Goal: Information Seeking & Learning: Learn about a topic

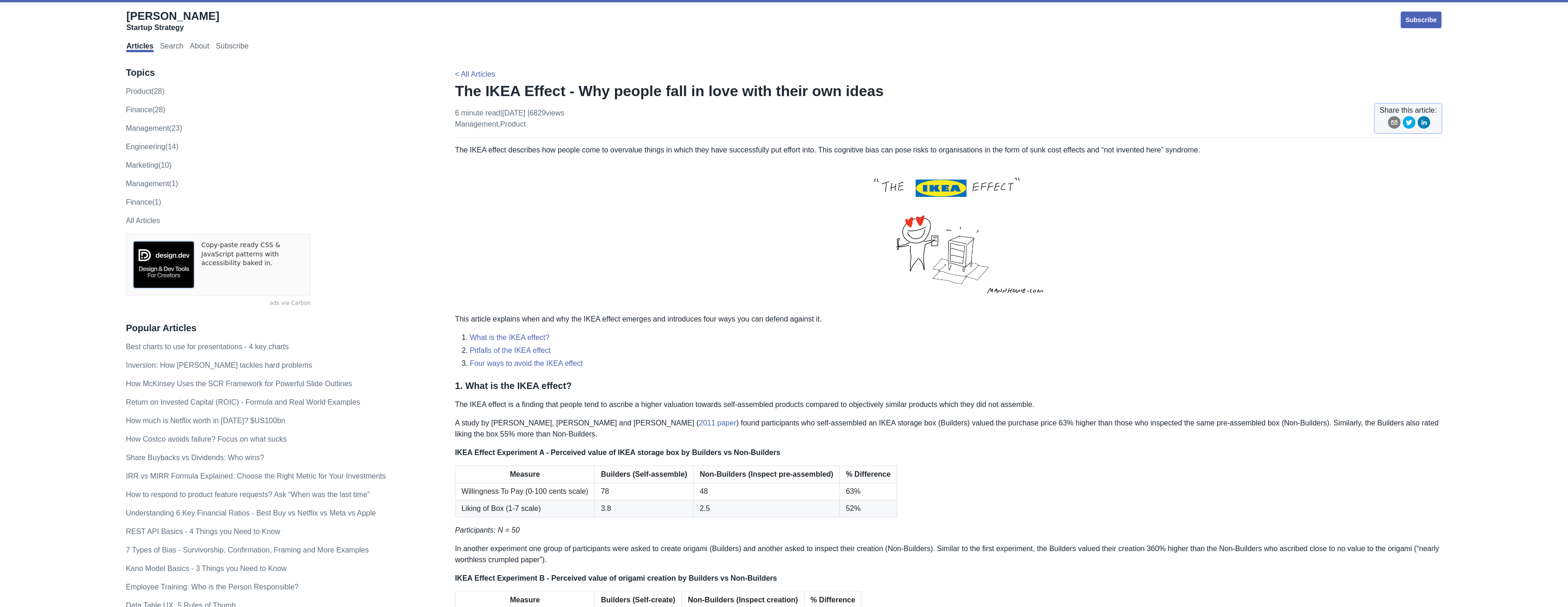
drag, startPoint x: 453, startPoint y: 87, endPoint x: 777, endPoint y: 152, distance: 330.5
drag, startPoint x: 777, startPoint y: 152, endPoint x: 759, endPoint y: 190, distance: 42.0
click at [759, 190] on p at bounding box center [949, 235] width 987 height 143
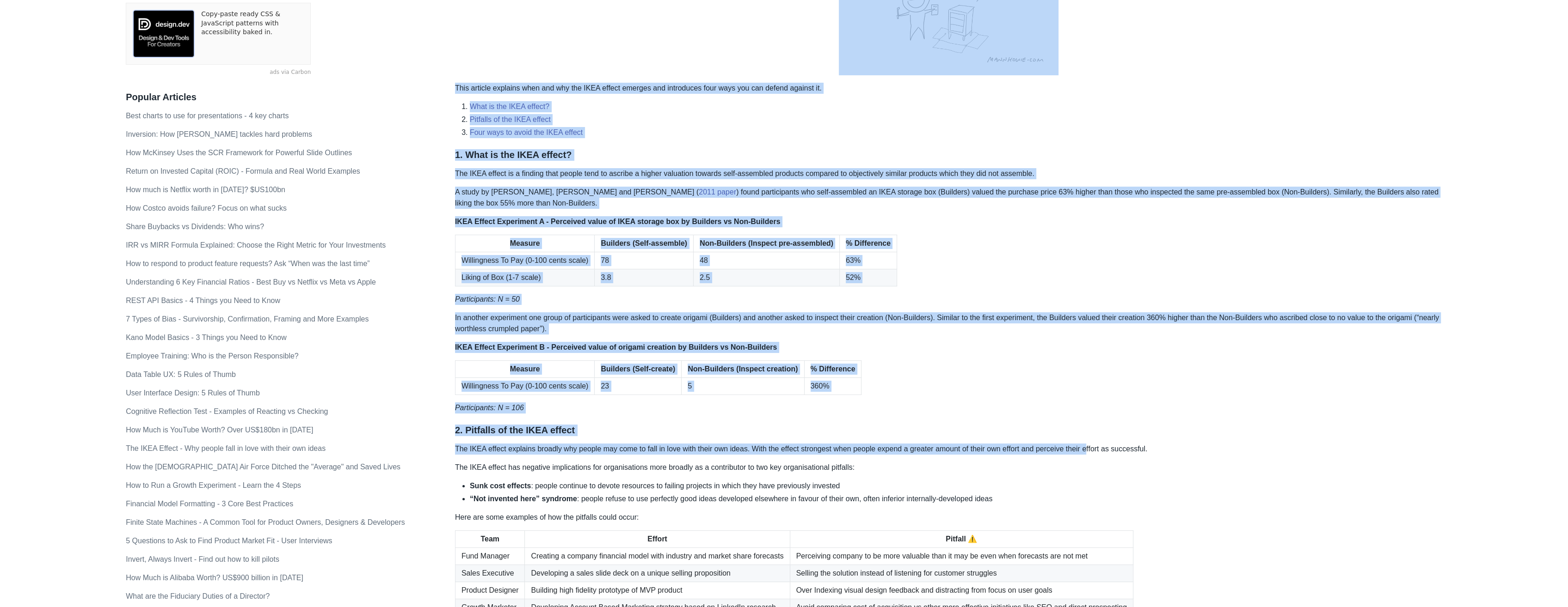
scroll to position [185, 0]
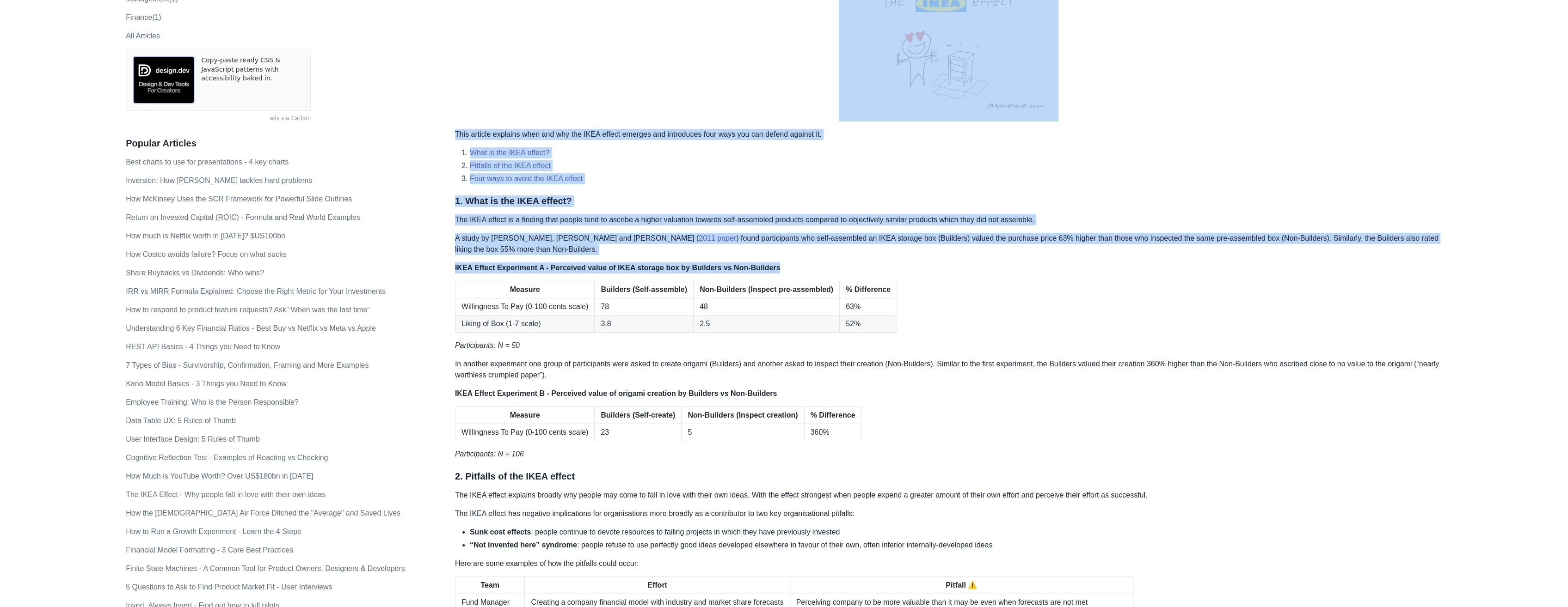
drag, startPoint x: 458, startPoint y: 90, endPoint x: 968, endPoint y: 270, distance: 540.8
click at [968, 270] on div "< All Articles The IKEA Effect - Why people fall in love with their own ideas 6…" at bounding box center [949, 526] width 987 height 1284
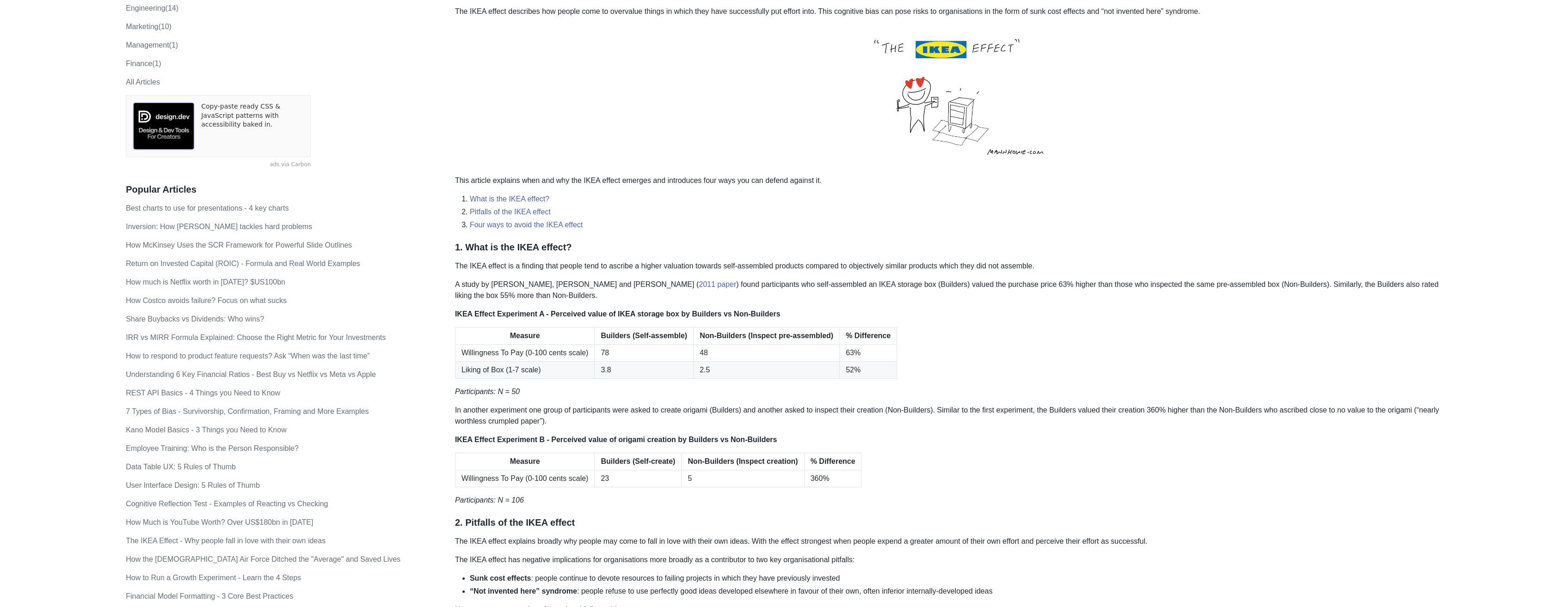
click at [1279, 332] on table "Measure Builders (Self-assemble) Non-Builders (Inspect pre-assembled) % Differe…" at bounding box center [949, 353] width 987 height 52
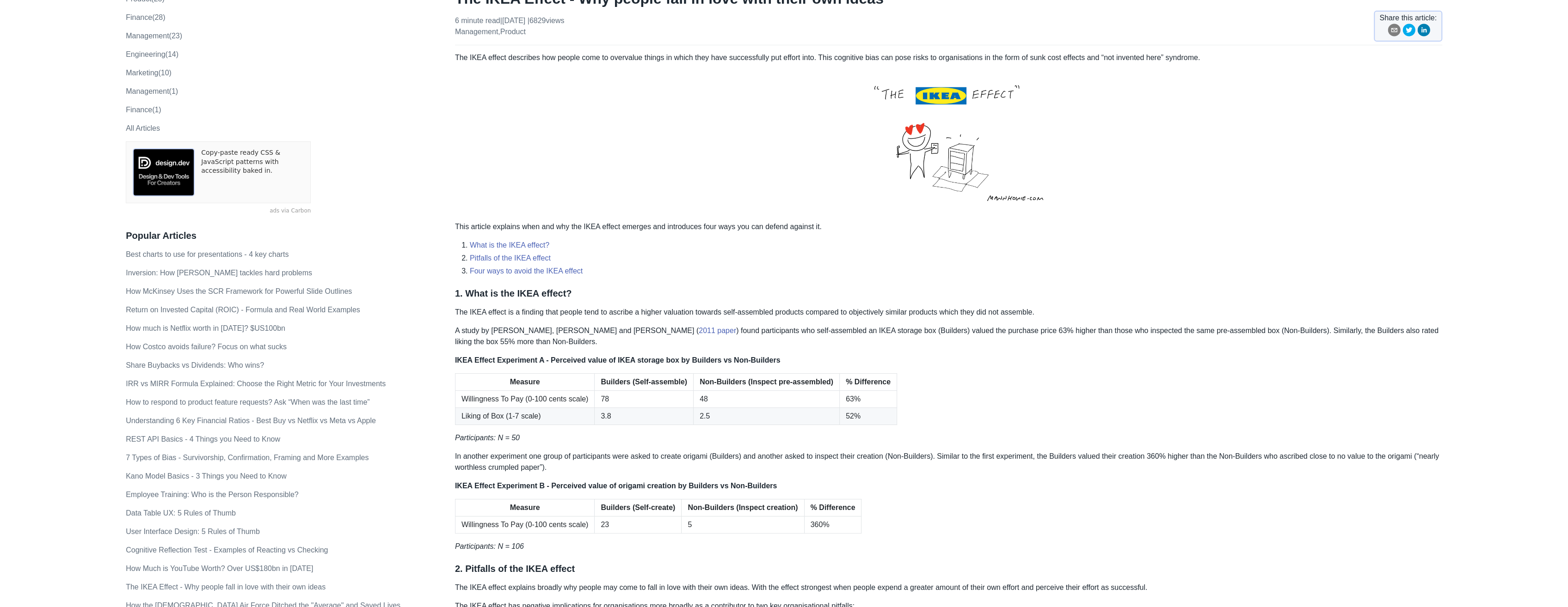
scroll to position [0, 0]
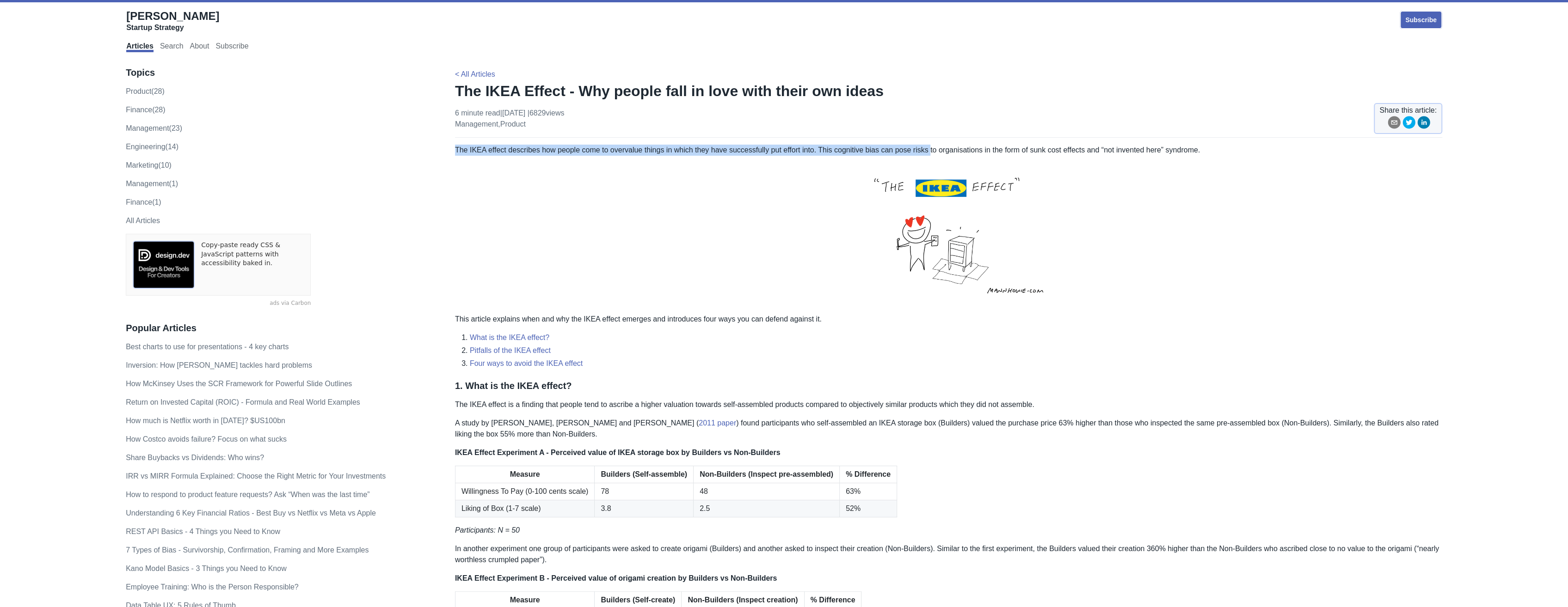
drag, startPoint x: 456, startPoint y: 148, endPoint x: 924, endPoint y: 149, distance: 468.0
click at [924, 149] on p "The IKEA effect describes how people come to overvalue things in which they hav…" at bounding box center [949, 150] width 987 height 11
